Goal: Information Seeking & Learning: Find specific fact

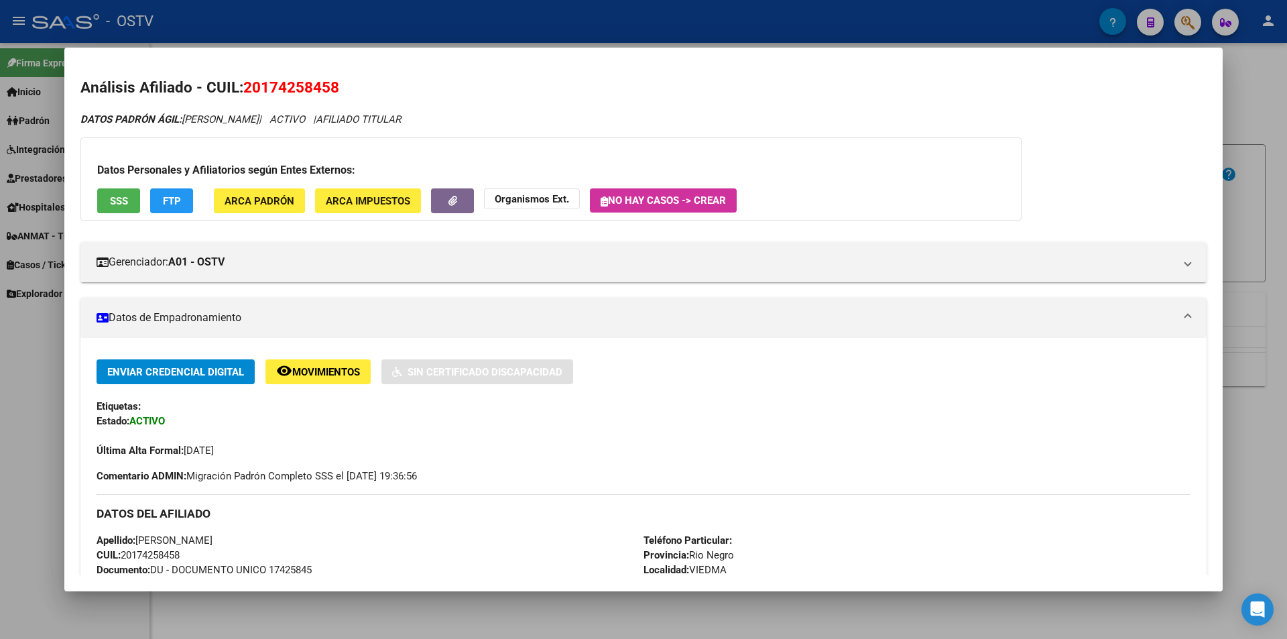
click at [376, 27] on div at bounding box center [643, 319] width 1287 height 639
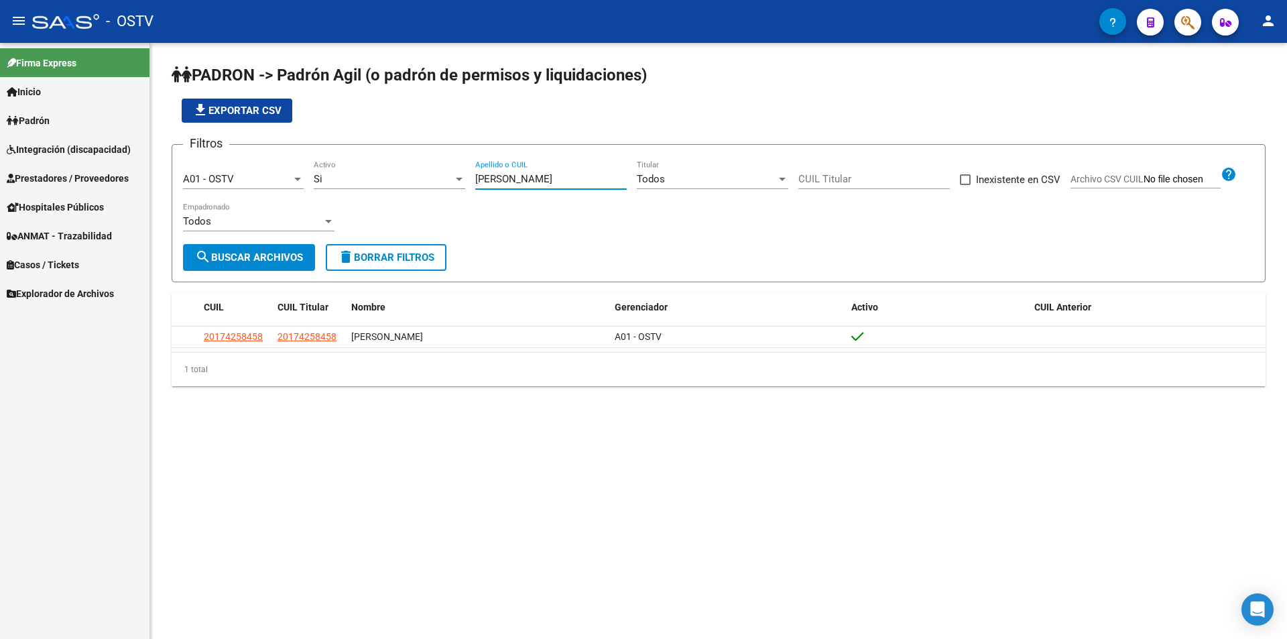
drag, startPoint x: 520, startPoint y: 180, endPoint x: 400, endPoint y: 162, distance: 120.8
click at [404, 179] on div "Filtros A01 - OSTV Seleccionar Gerenciador Si Activo [PERSON_NAME] Apellido o C…" at bounding box center [718, 200] width 1071 height 88
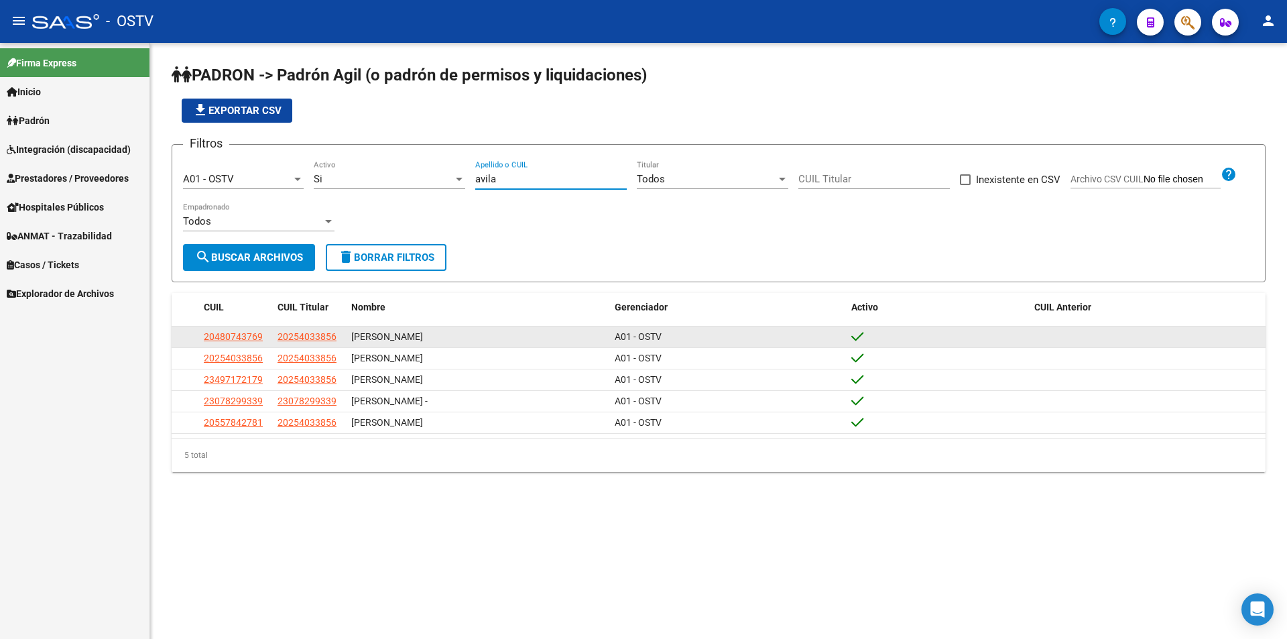
type input "avila"
click at [228, 342] on span "20480743769" at bounding box center [233, 336] width 59 height 11
type textarea "20480743769"
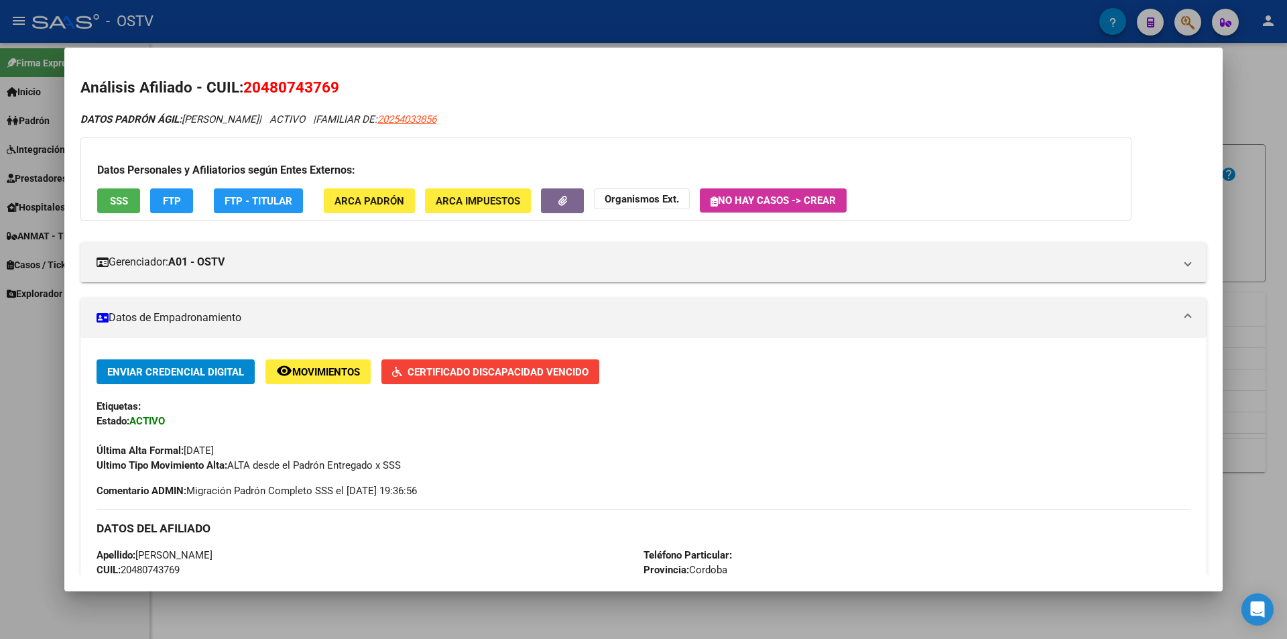
scroll to position [268, 0]
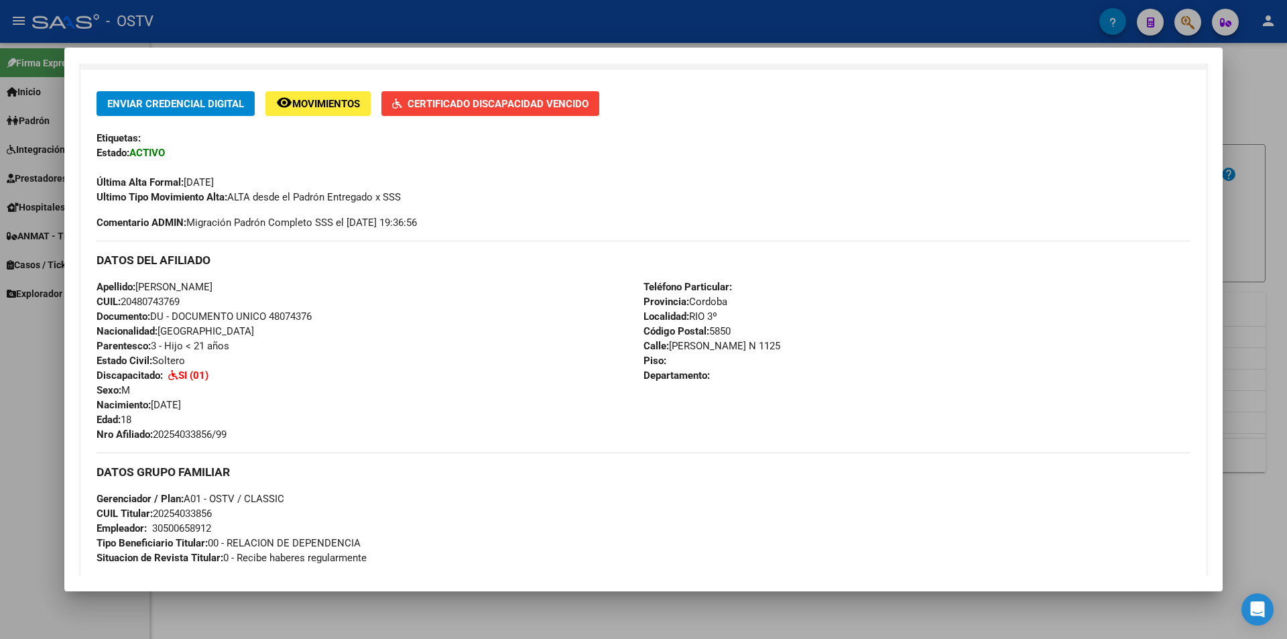
click at [286, 316] on span "Documento: DU - DOCUMENTO UNICO 48074376" at bounding box center [204, 316] width 215 height 12
copy span "48074376"
click at [198, 435] on span "Nro Afiliado: 20254033856/99" at bounding box center [162, 434] width 130 height 12
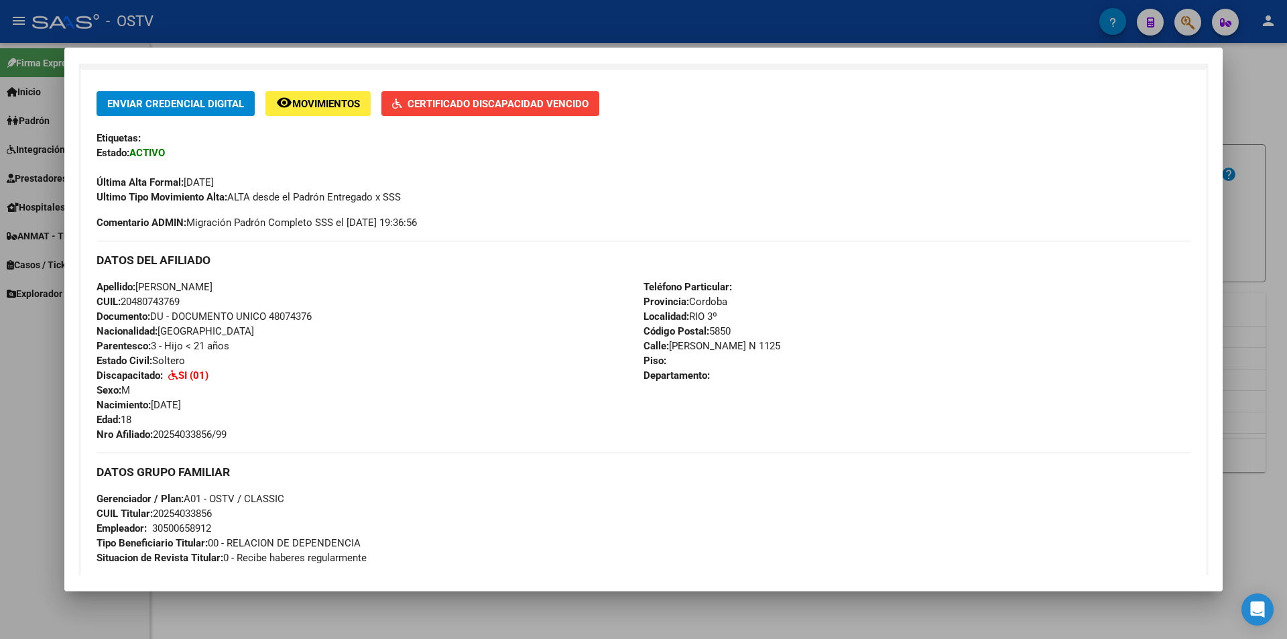
copy span "20254033856"
click at [217, 449] on div "Enviar Credencial Digital remove_red_eye Movimientos Certificado Discapacidad V…" at bounding box center [644, 482] width 1094 height 782
click at [189, 434] on span "Nro Afiliado: 20254033856/99" at bounding box center [162, 434] width 130 height 12
copy span "20254033856"
